Goal: Task Accomplishment & Management: Manage account settings

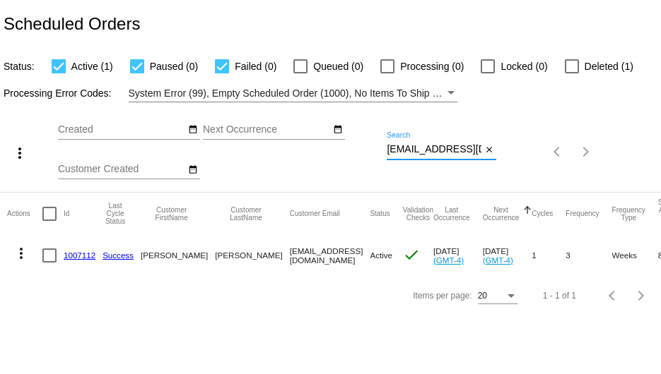
drag, startPoint x: 389, startPoint y: 147, endPoint x: 638, endPoint y: 87, distance: 256.5
click at [615, 92] on app-dashboard-scheduled-orders "Scheduled Orders Status: Active (1) Paused (0) Failed (0) Queued (0) Processing…" at bounding box center [330, 158] width 661 height 316
paste input "[EMAIL_ADDRESS][PERSON_NAME][DOMAIN_NAME]"
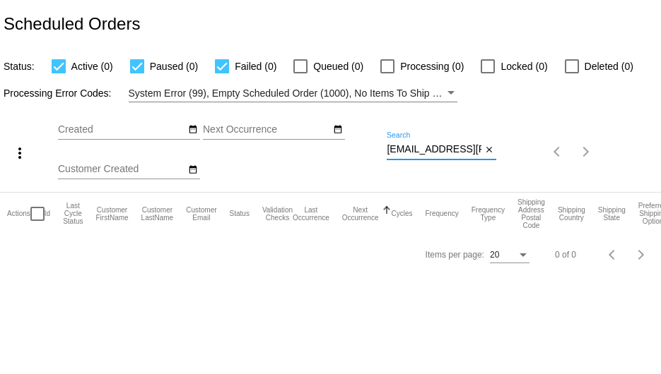
drag, startPoint x: 386, startPoint y: 148, endPoint x: 625, endPoint y: 149, distance: 238.8
click at [625, 149] on div "more_vert Sep Jan Feb Mar [DATE]" at bounding box center [330, 147] width 661 height 90
paste input "[EMAIL_ADDRESS][DOMAIN_NAME]"
drag, startPoint x: 465, startPoint y: 153, endPoint x: 364, endPoint y: 155, distance: 101.0
click at [364, 155] on div "more_vert Sep Jan Feb Mar [DATE]" at bounding box center [330, 147] width 661 height 90
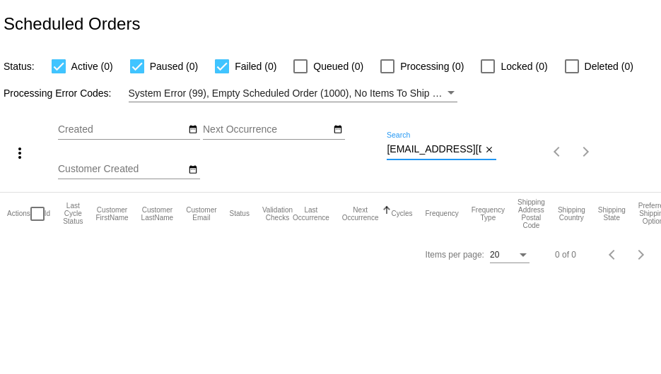
paste input "1017622"
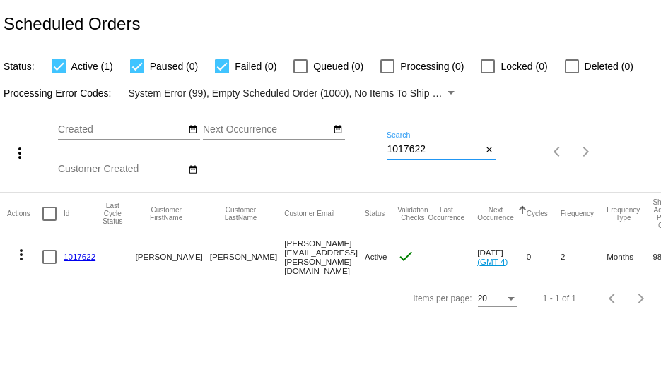
drag, startPoint x: 448, startPoint y: 145, endPoint x: 360, endPoint y: 145, distance: 87.6
click at [361, 145] on div "more_vert Sep Jan Feb Mar [DATE]" at bounding box center [330, 147] width 661 height 90
paste input "3"
drag, startPoint x: 429, startPoint y: 148, endPoint x: 355, endPoint y: 146, distance: 73.5
click at [355, 146] on div "more_vert Sep Jan Feb Mar [DATE]" at bounding box center [330, 147] width 661 height 90
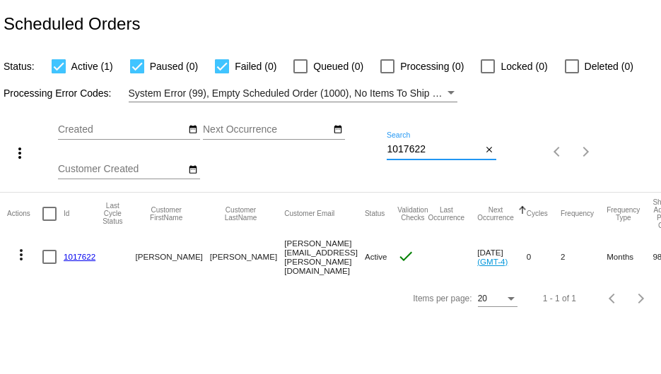
paste input "[PERSON_NAME][EMAIL_ADDRESS][PERSON_NAME][DOMAIN_NAME]"
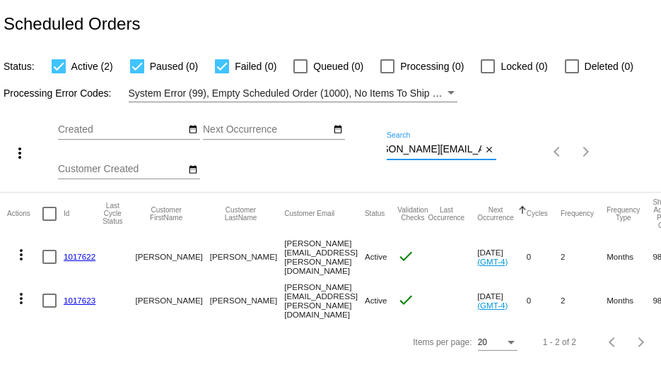
type input "[PERSON_NAME][EMAIL_ADDRESS][PERSON_NAME][DOMAIN_NAME]"
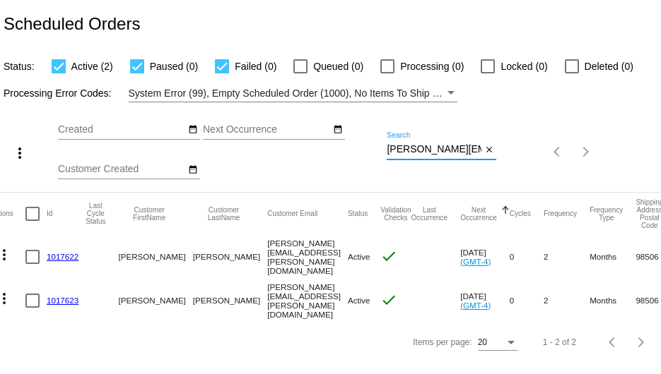
scroll to position [0, 0]
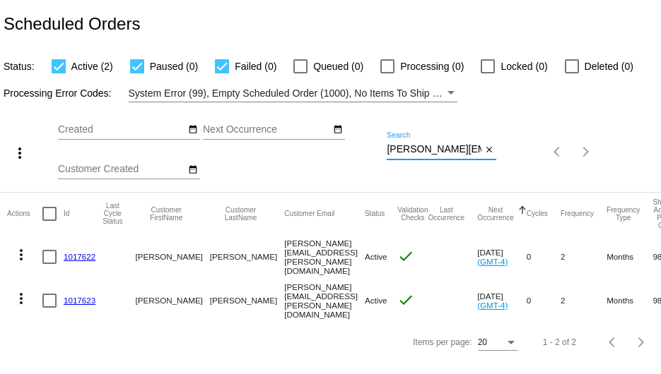
click at [83, 253] on link "1017622" at bounding box center [80, 256] width 32 height 9
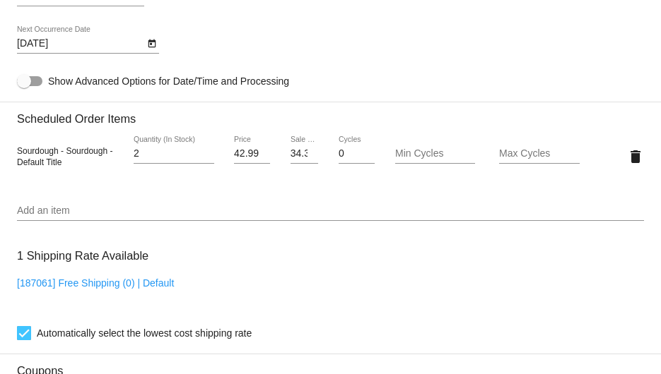
scroll to position [760, 0]
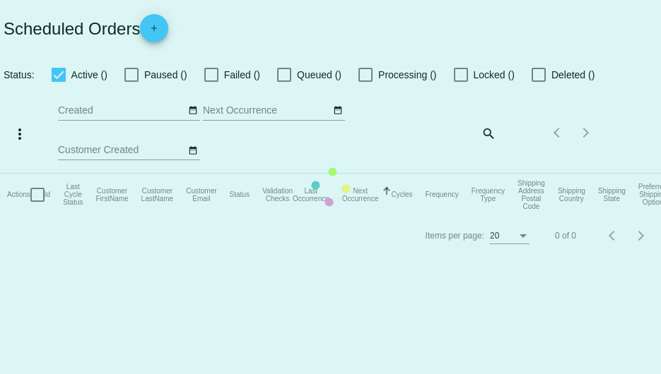
checkbox input "true"
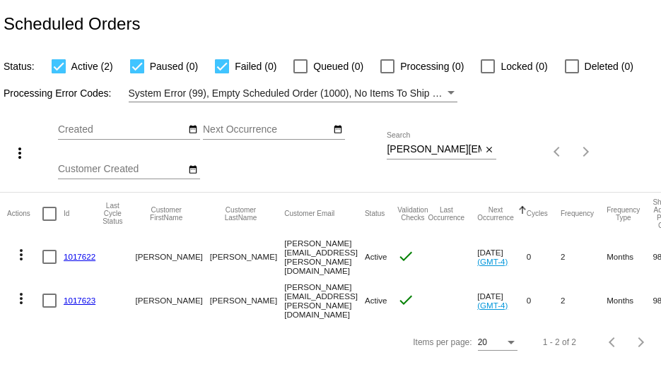
click at [85, 254] on link "1017622" at bounding box center [80, 256] width 32 height 9
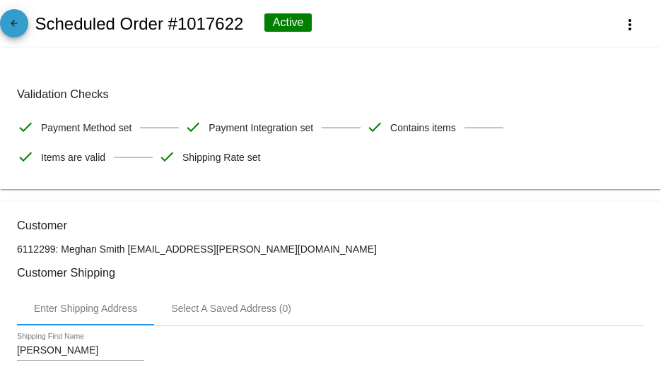
click at [6, 30] on mat-icon "arrow_back" at bounding box center [14, 26] width 17 height 17
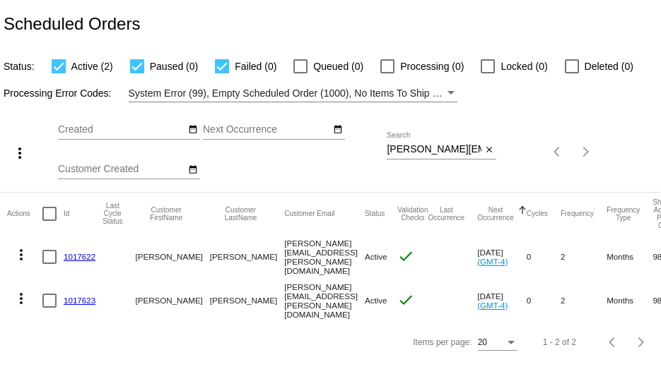
click at [70, 297] on link "1017623" at bounding box center [80, 300] width 32 height 9
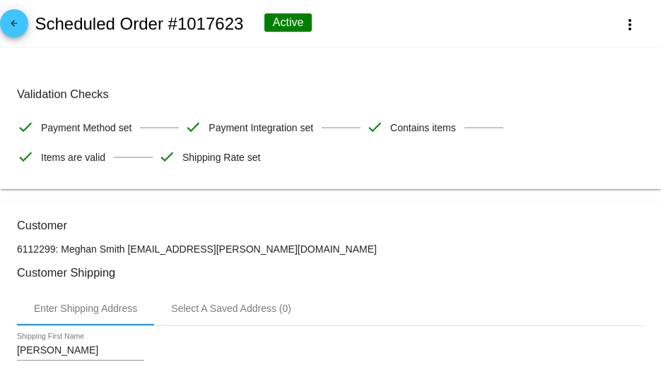
click at [9, 28] on mat-icon "arrow_back" at bounding box center [14, 26] width 17 height 17
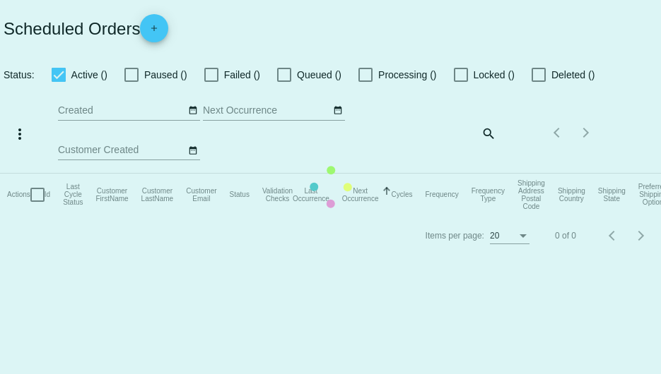
checkbox input "true"
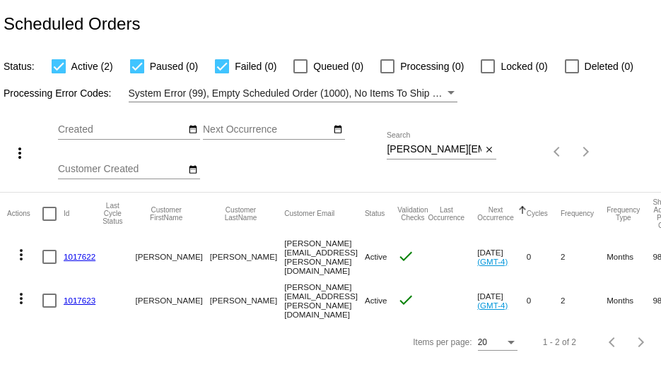
click at [71, 256] on link "1017622" at bounding box center [80, 256] width 32 height 9
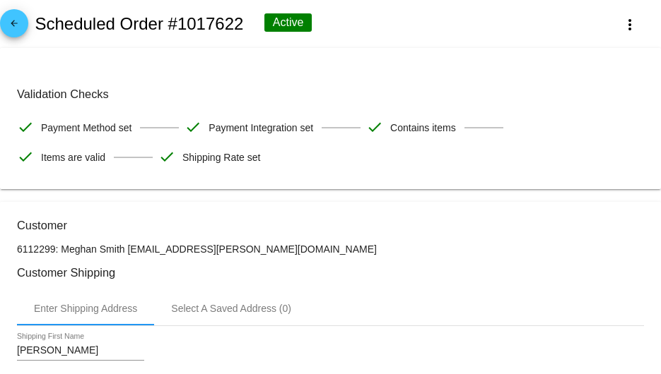
click at [16, 22] on mat-icon "arrow_back" at bounding box center [14, 26] width 17 height 17
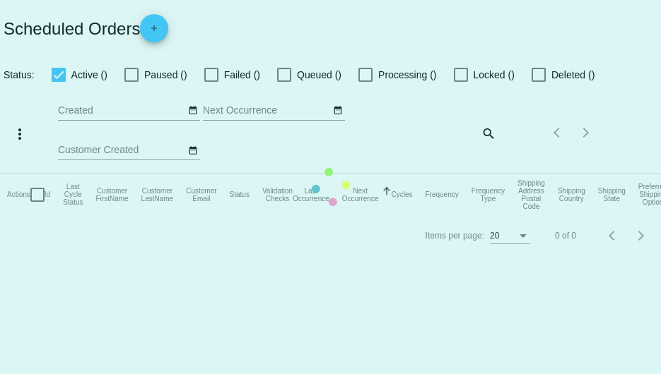
checkbox input "true"
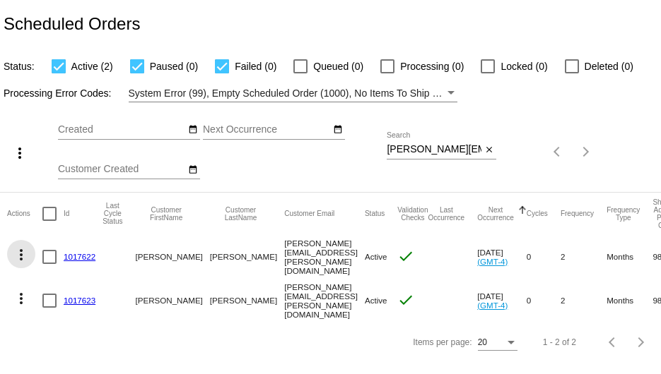
click at [22, 256] on mat-icon "more_vert" at bounding box center [21, 255] width 17 height 17
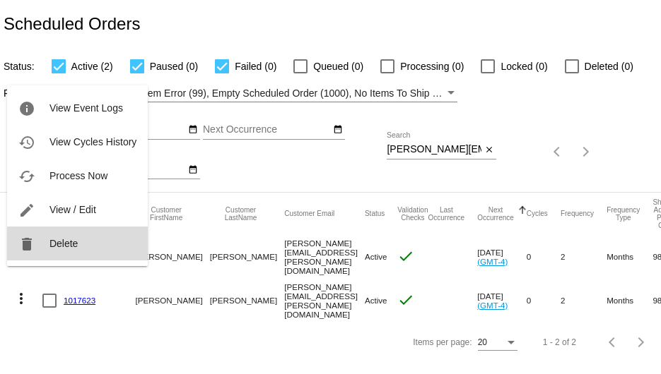
click at [48, 247] on button "delete Delete" at bounding box center [77, 244] width 141 height 34
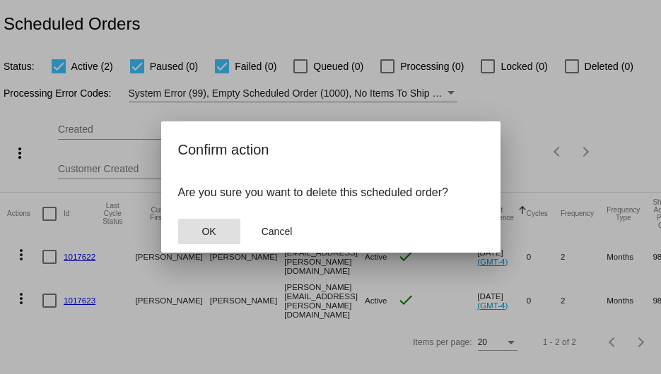
click at [225, 228] on button "OK" at bounding box center [209, 231] width 62 height 25
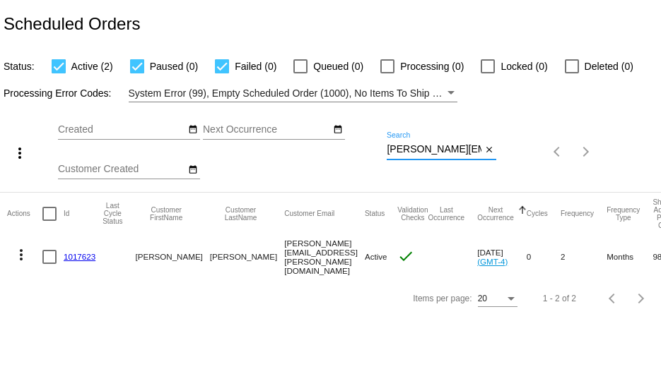
scroll to position [0, 28]
drag, startPoint x: 388, startPoint y: 150, endPoint x: 509, endPoint y: 148, distance: 120.8
click at [509, 148] on div "more_vert Sep Jan Feb Mar [DATE]" at bounding box center [330, 147] width 661 height 90
paste input "Slowry325"
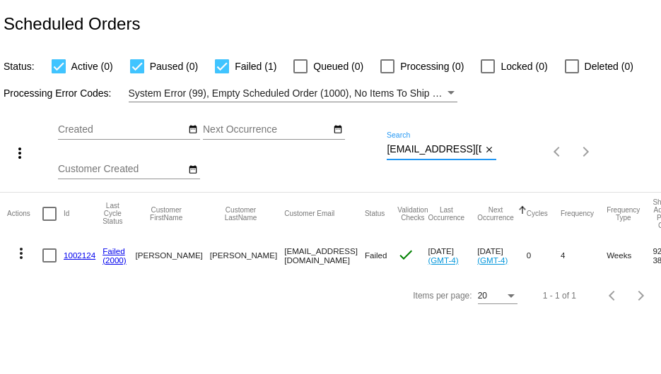
scroll to position [0, 6]
drag, startPoint x: 389, startPoint y: 148, endPoint x: 497, endPoint y: 142, distance: 109.0
click at [497, 142] on div "more_vert Sep Jan Feb Mar [DATE]" at bounding box center [330, 147] width 661 height 90
paste input "j2blum"
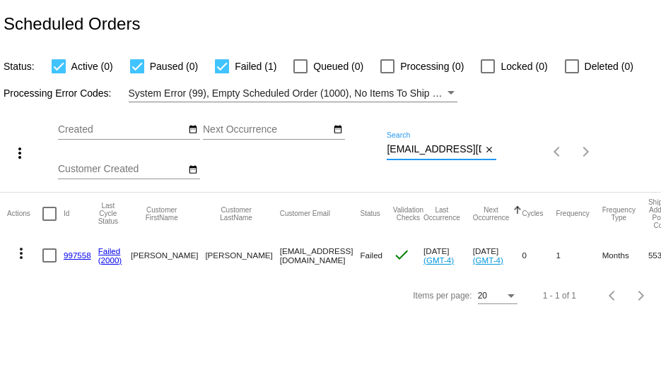
drag, startPoint x: 386, startPoint y: 150, endPoint x: 489, endPoint y: 165, distance: 103.6
click at [489, 165] on div "[EMAIL_ADDRESS][DOMAIN_NAME] Search close" at bounding box center [440, 152] width 109 height 40
paste input "dhagenrn"
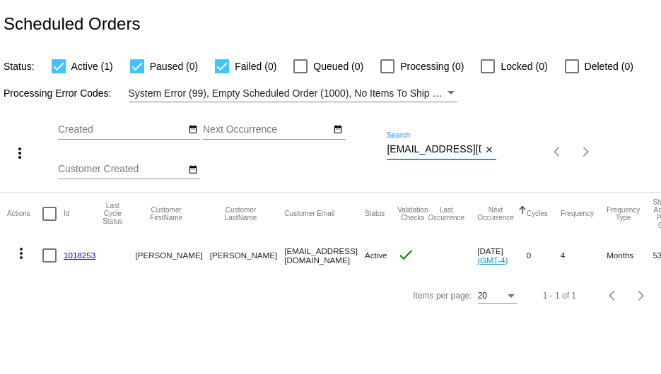
click at [22, 254] on mat-icon "more_vert" at bounding box center [21, 253] width 17 height 17
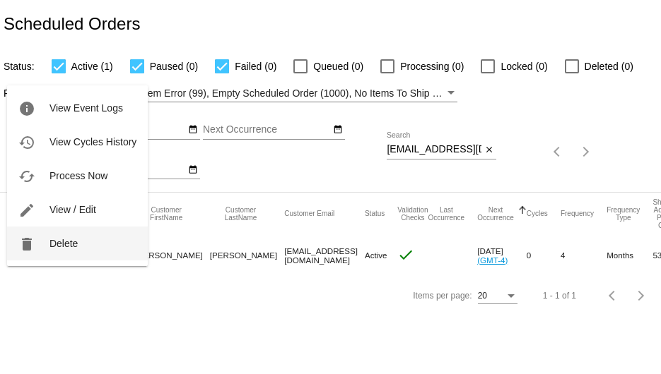
click at [48, 241] on button "delete Delete" at bounding box center [77, 244] width 141 height 34
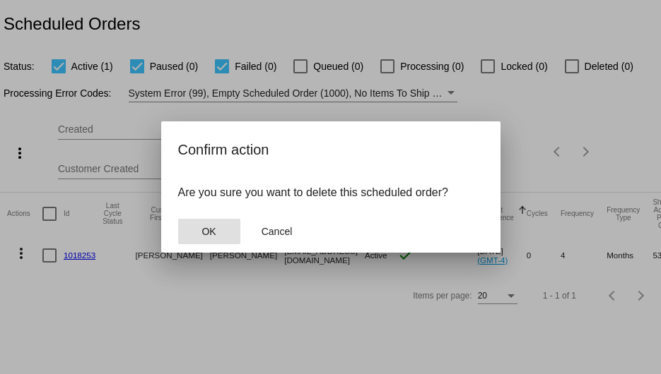
click at [205, 227] on span "OK" at bounding box center [208, 231] width 14 height 11
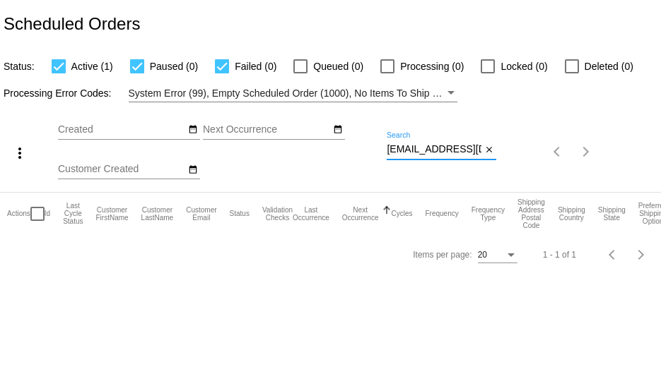
scroll to position [0, 1]
drag, startPoint x: 386, startPoint y: 150, endPoint x: 497, endPoint y: 158, distance: 110.4
click at [497, 158] on div "more_vert Sep Jan Feb Mar [DATE]" at bounding box center [330, 147] width 661 height 90
paste input "skylark9650"
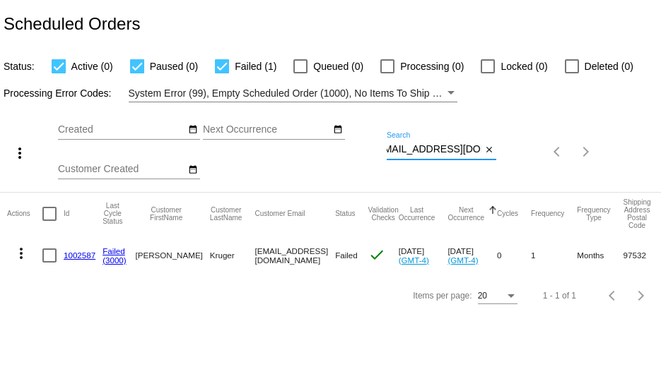
type input "[EMAIL_ADDRESS][DOMAIN_NAME]"
